Goal: Transaction & Acquisition: Purchase product/service

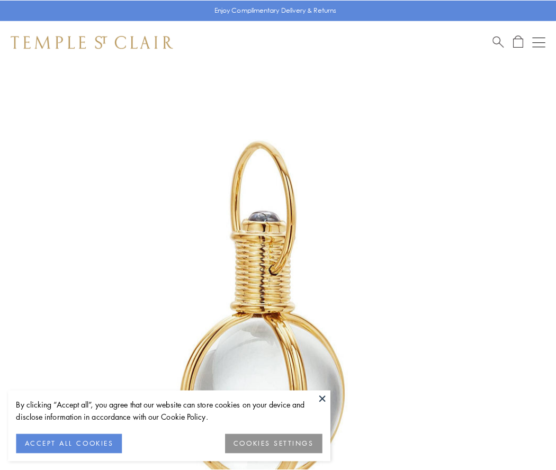
scroll to position [277, 0]
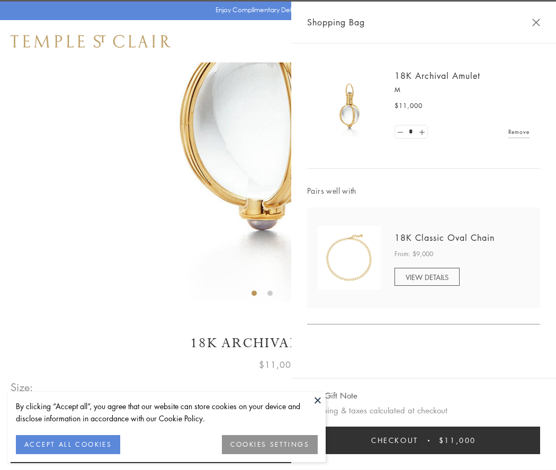
click at [424, 441] on button "Checkout $11,000" at bounding box center [423, 441] width 233 height 28
